Goal: Task Accomplishment & Management: Use online tool/utility

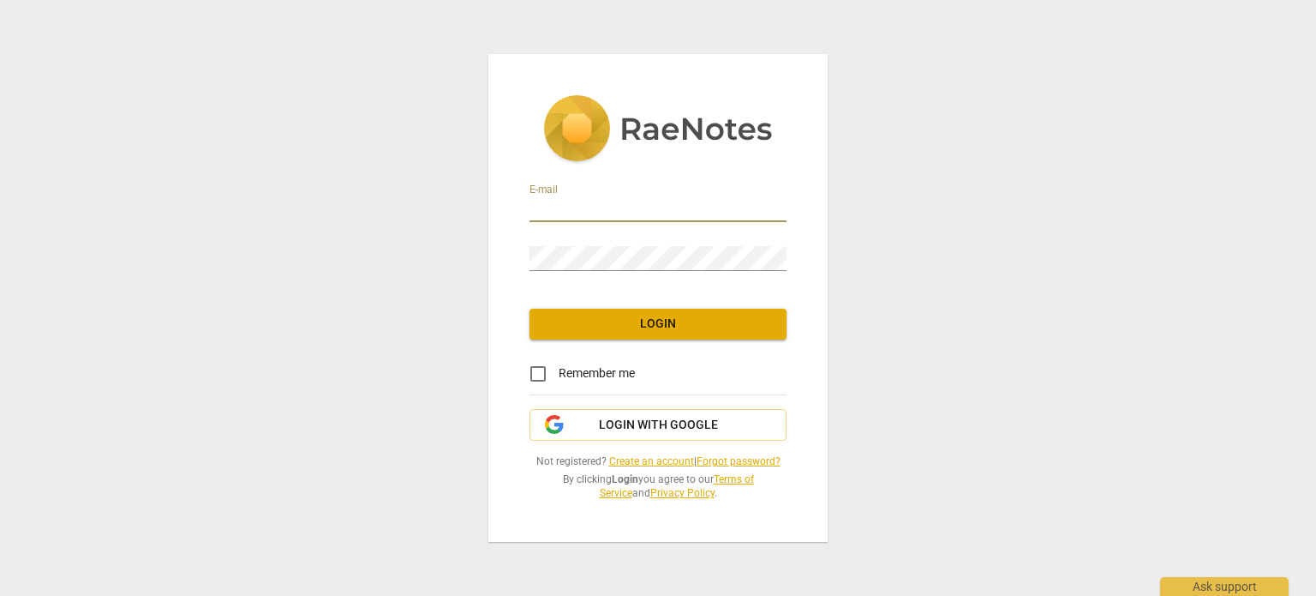
click at [613, 205] on input "email" at bounding box center [658, 209] width 257 height 25
type input "[EMAIL_ADDRESS][DOMAIN_NAME]"
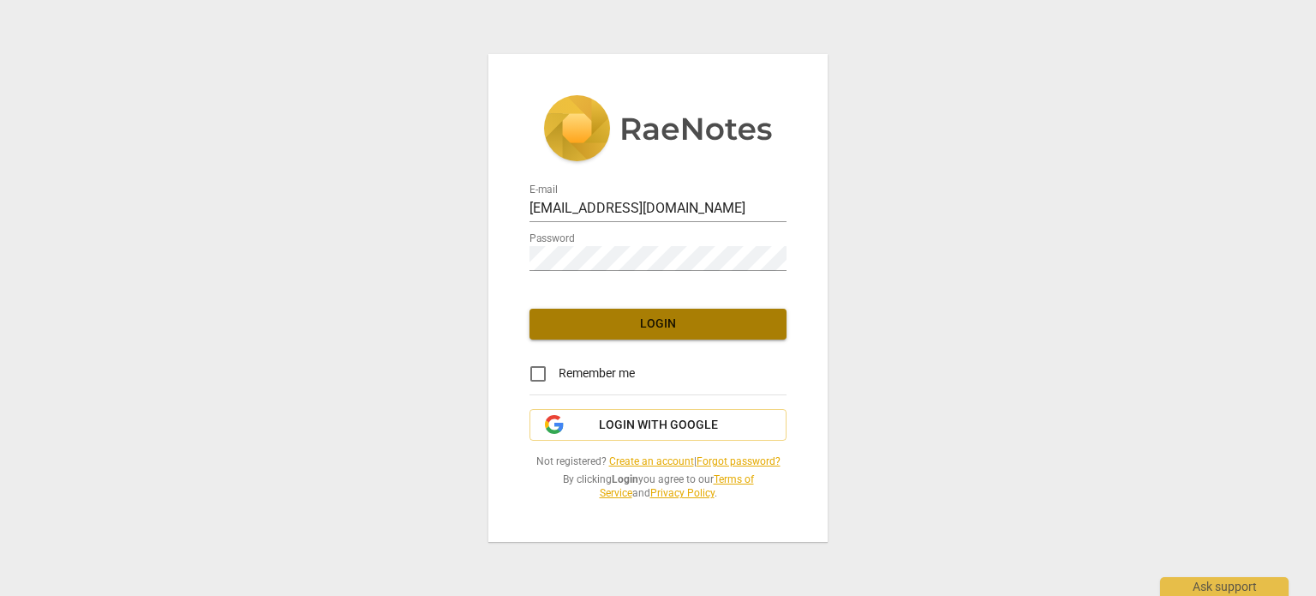
click at [644, 323] on span "Login" at bounding box center [658, 323] width 230 height 17
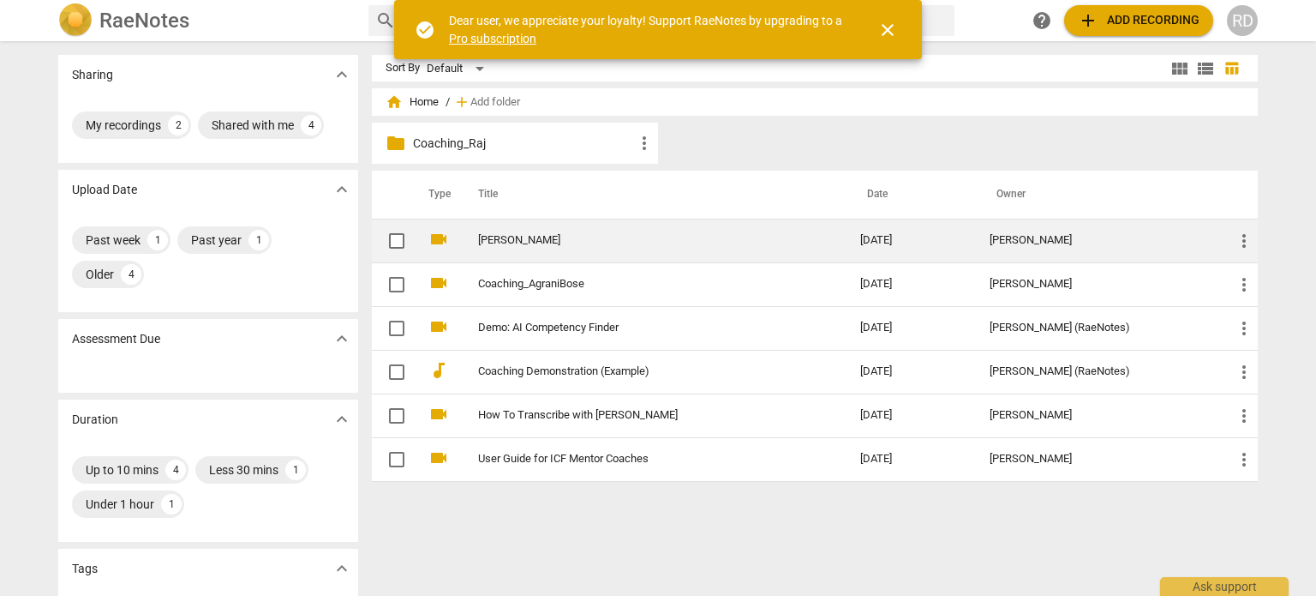
click at [719, 250] on td "[PERSON_NAME]" at bounding box center [652, 240] width 389 height 44
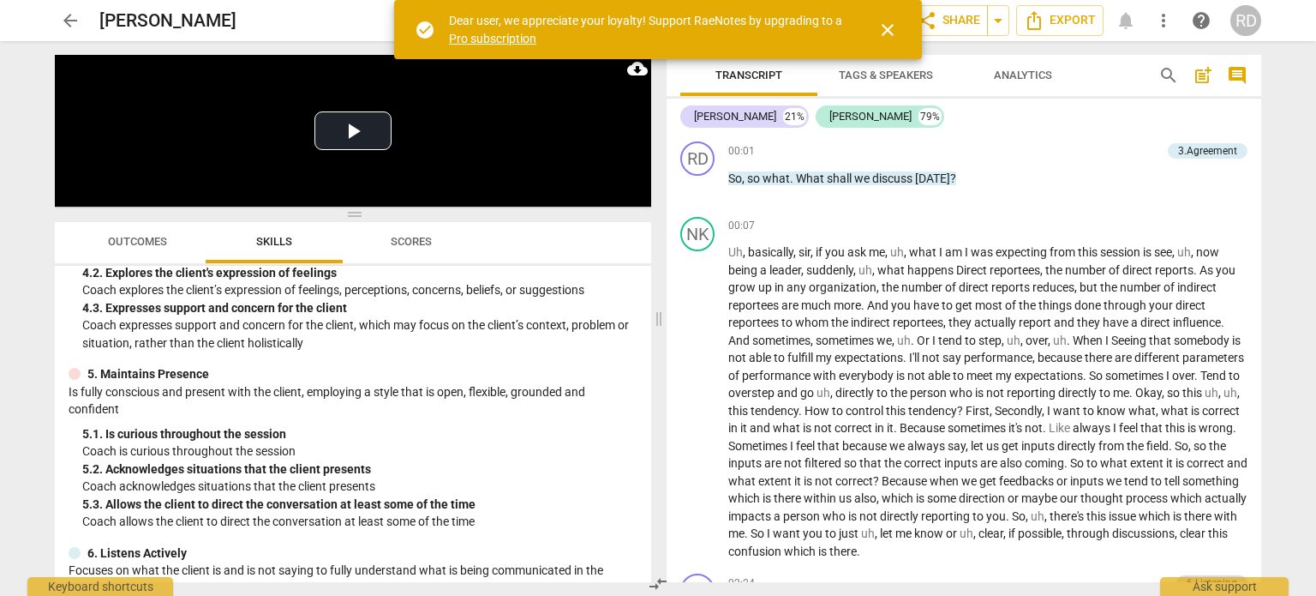
scroll to position [549, 0]
click at [500, 356] on div "Minimum Skills Requirements for ACC (2023) visibility 1. Demonstrates Ethical P…" at bounding box center [353, 424] width 596 height 317
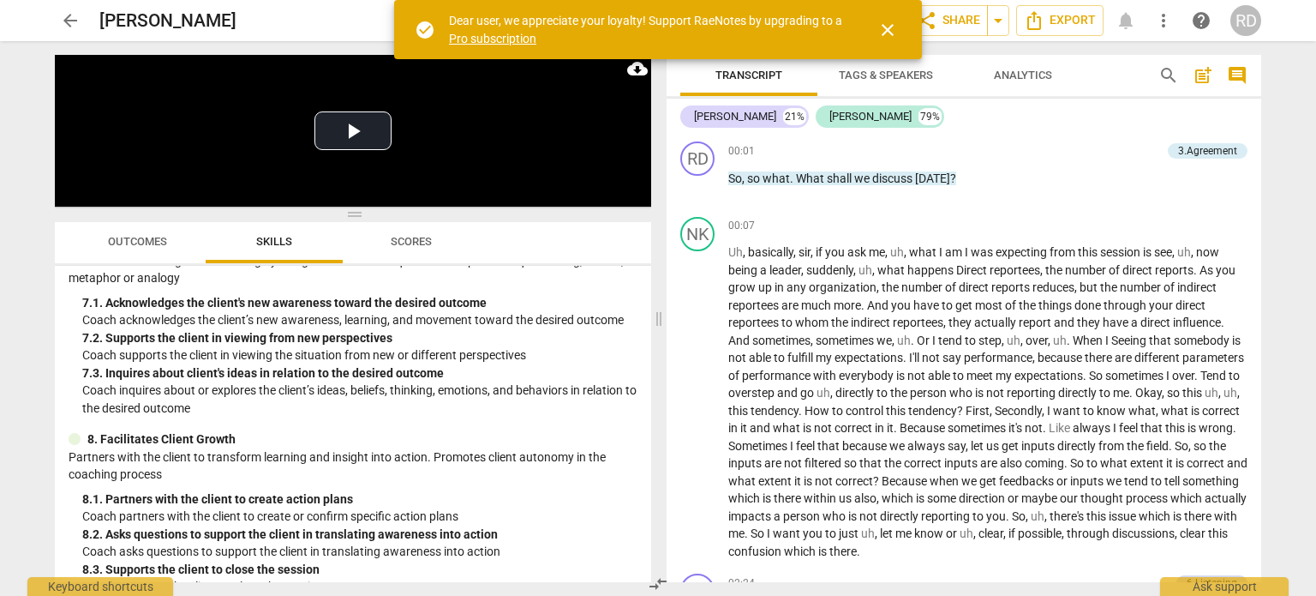
scroll to position [1062, 0]
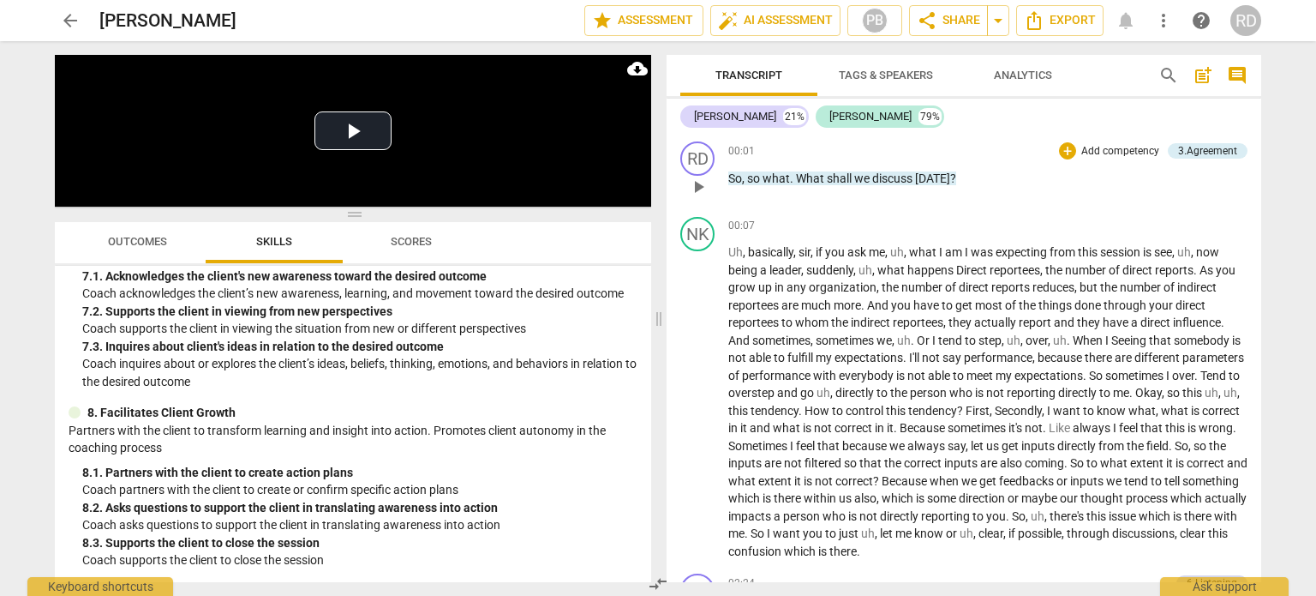
click at [1141, 153] on p "Add competency" at bounding box center [1120, 151] width 81 height 15
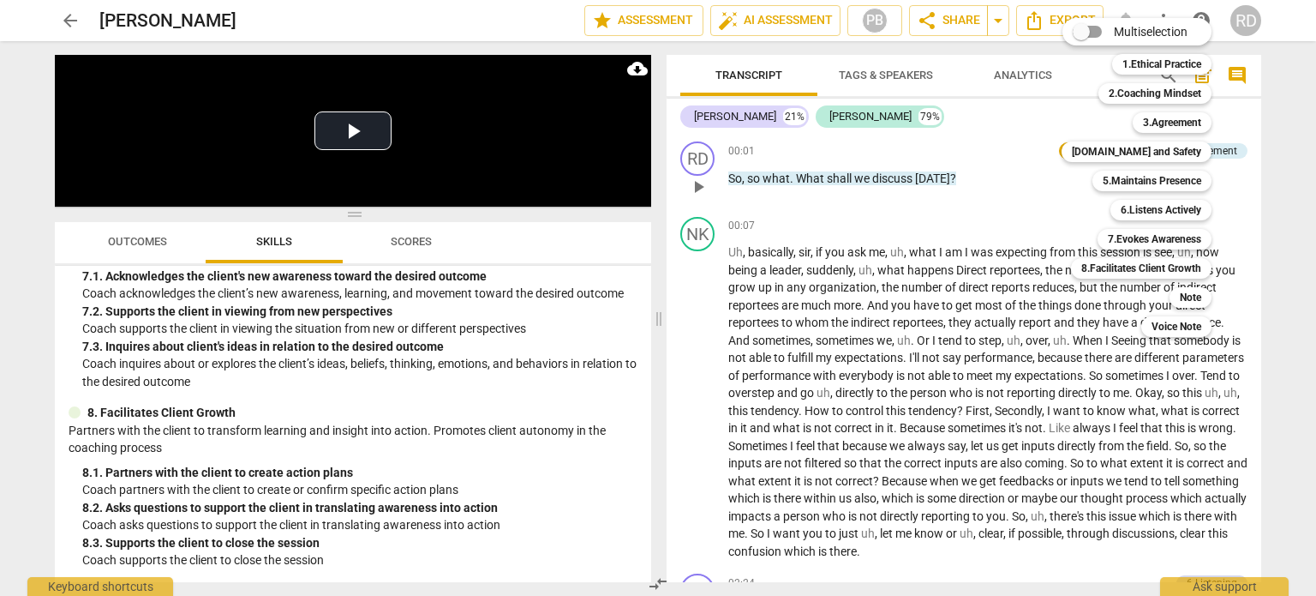
click at [1141, 153] on b "[DOMAIN_NAME] and Safety" at bounding box center [1136, 151] width 129 height 21
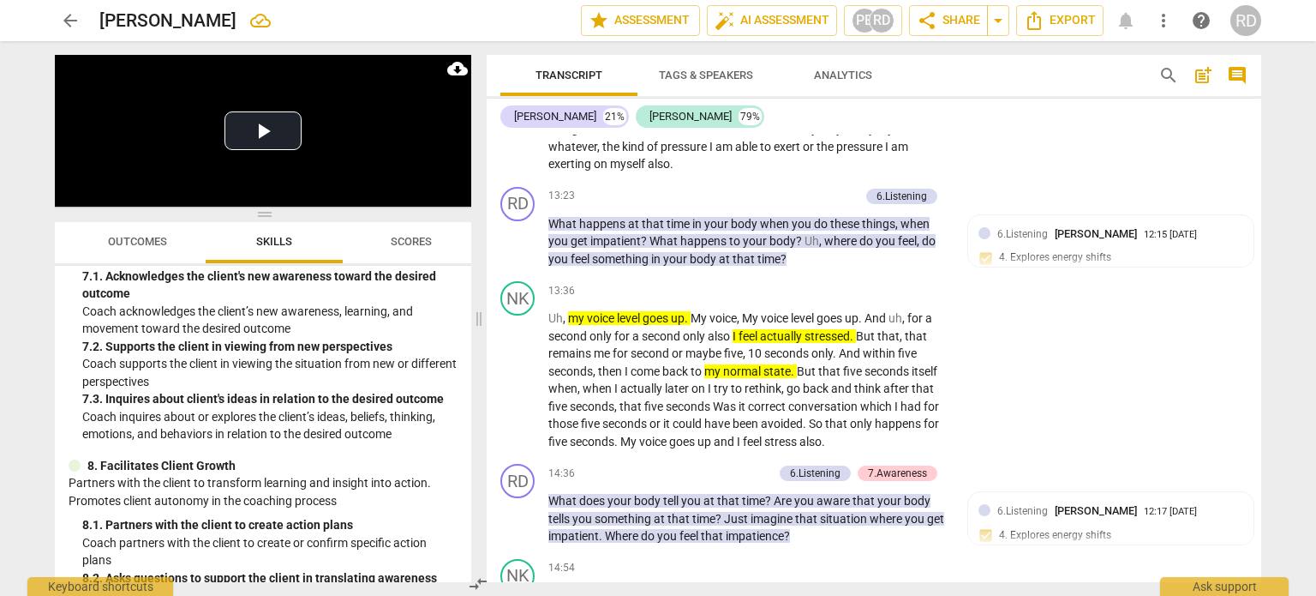
scroll to position [3023, 0]
